Goal: Task Accomplishment & Management: Complete application form

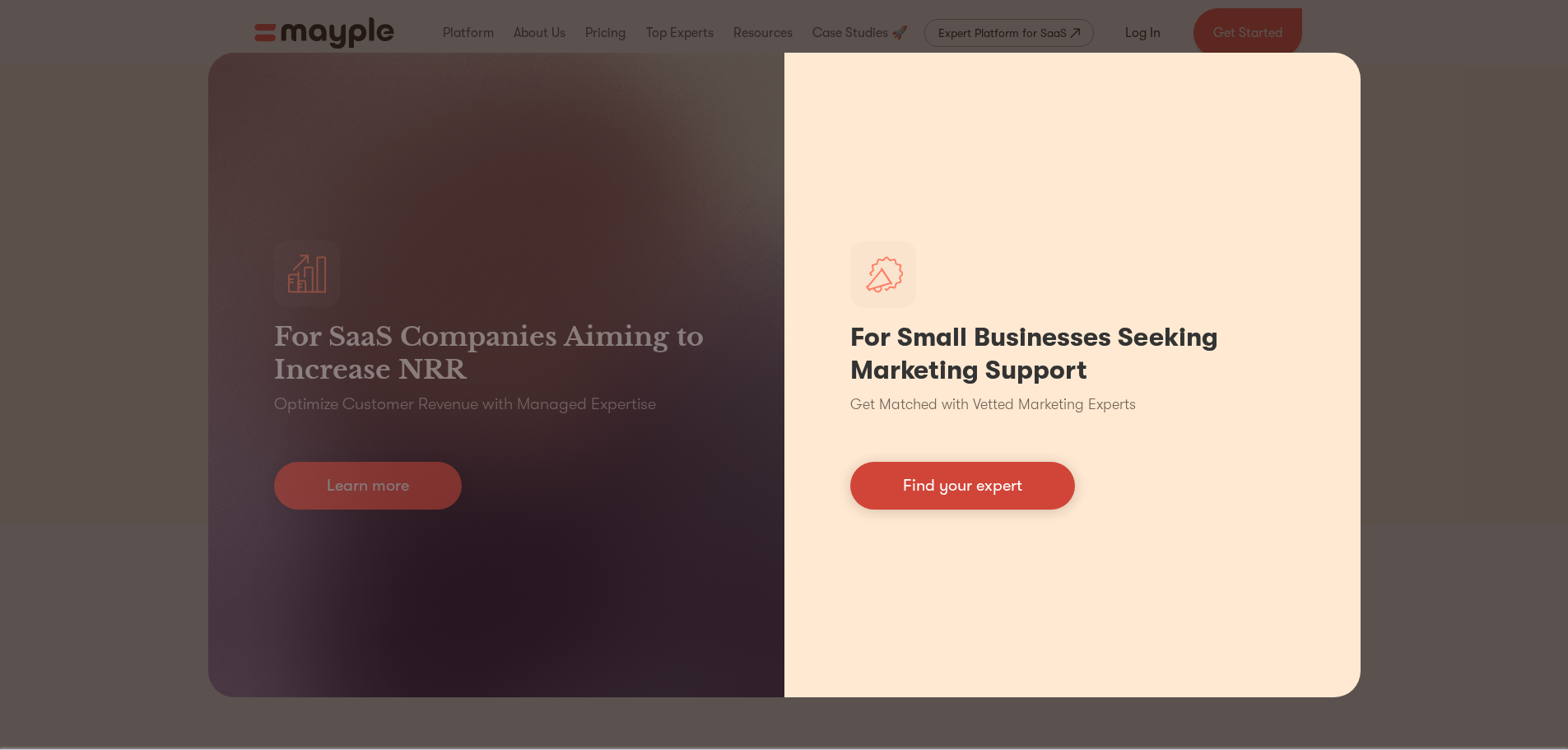
click at [960, 488] on link "Find your expert" at bounding box center [962, 486] width 225 height 48
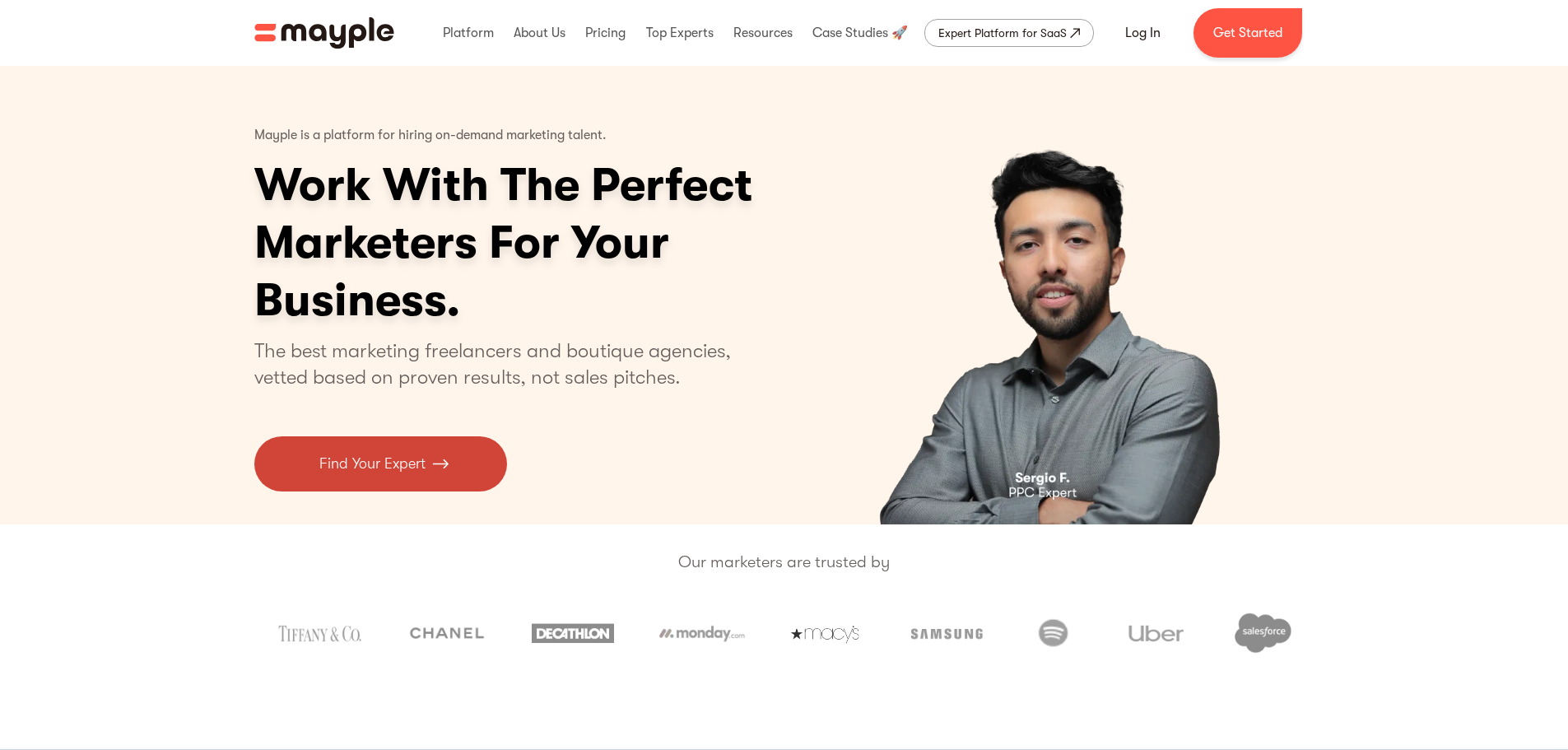
click at [445, 465] on img at bounding box center [440, 463] width 17 height 22
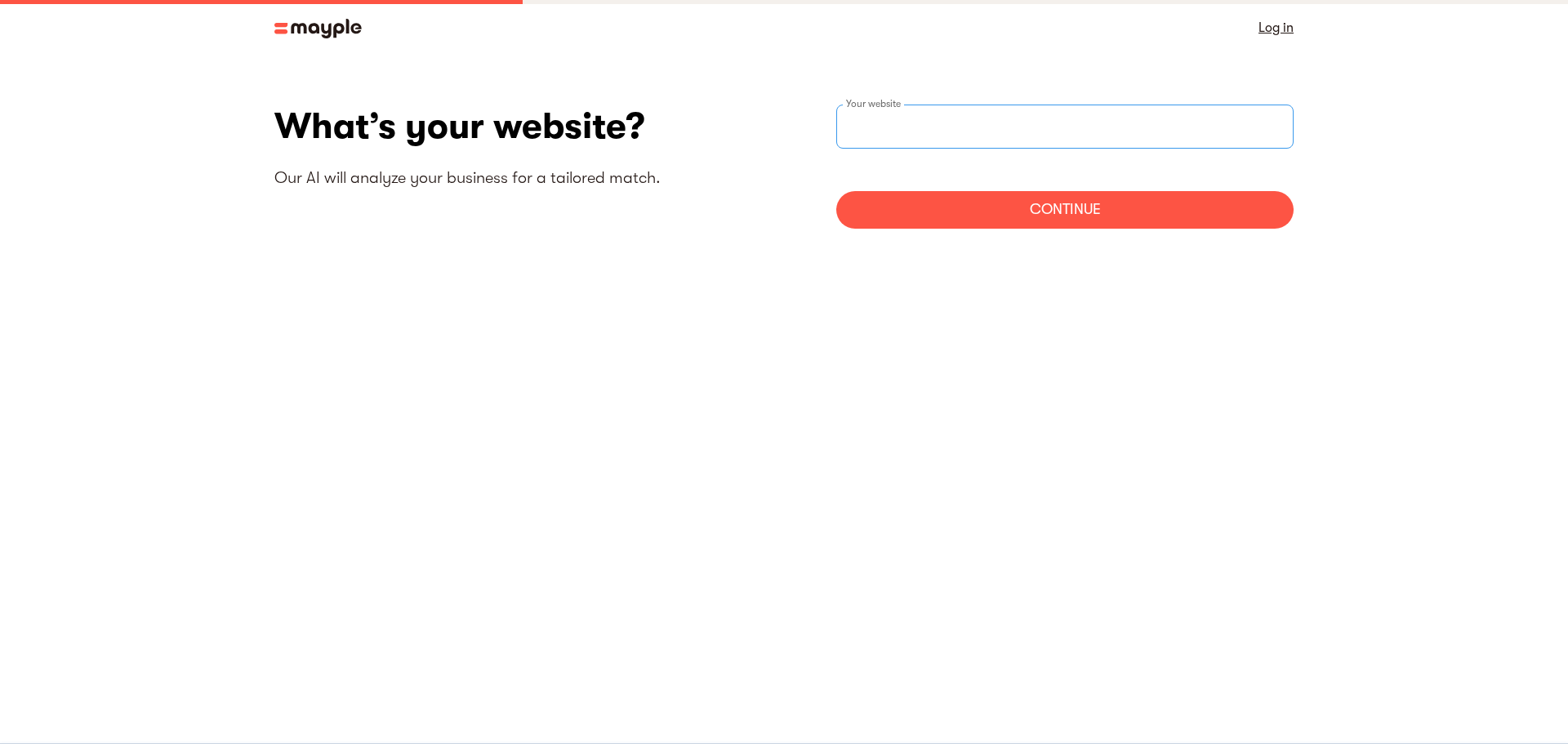
click at [858, 127] on div "Your website" at bounding box center [1065, 126] width 458 height 44
click at [862, 112] on input "websiteStep" at bounding box center [1065, 126] width 458 height 44
paste input "[URL][DOMAIN_NAME]"
type input "[URL][DOMAIN_NAME]"
click at [1053, 193] on div "Continue" at bounding box center [1065, 210] width 458 height 37
